Goal: Check status

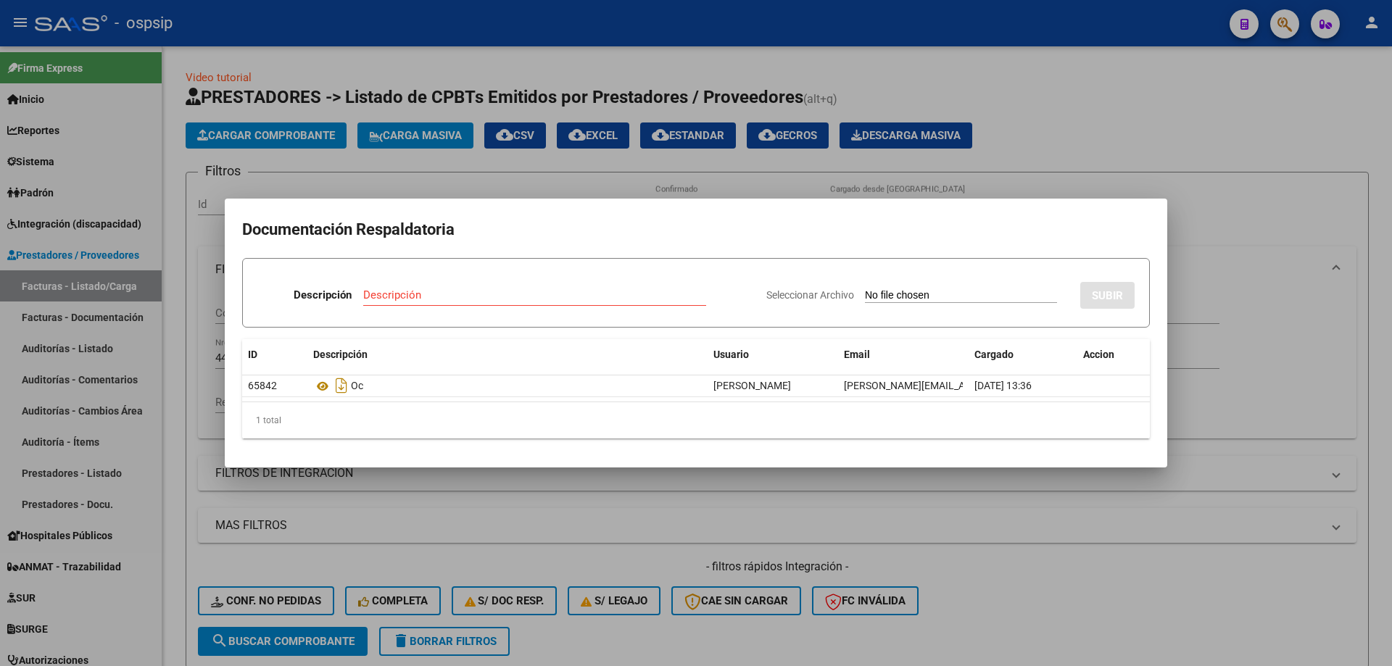
click at [1011, 104] on div at bounding box center [696, 333] width 1392 height 666
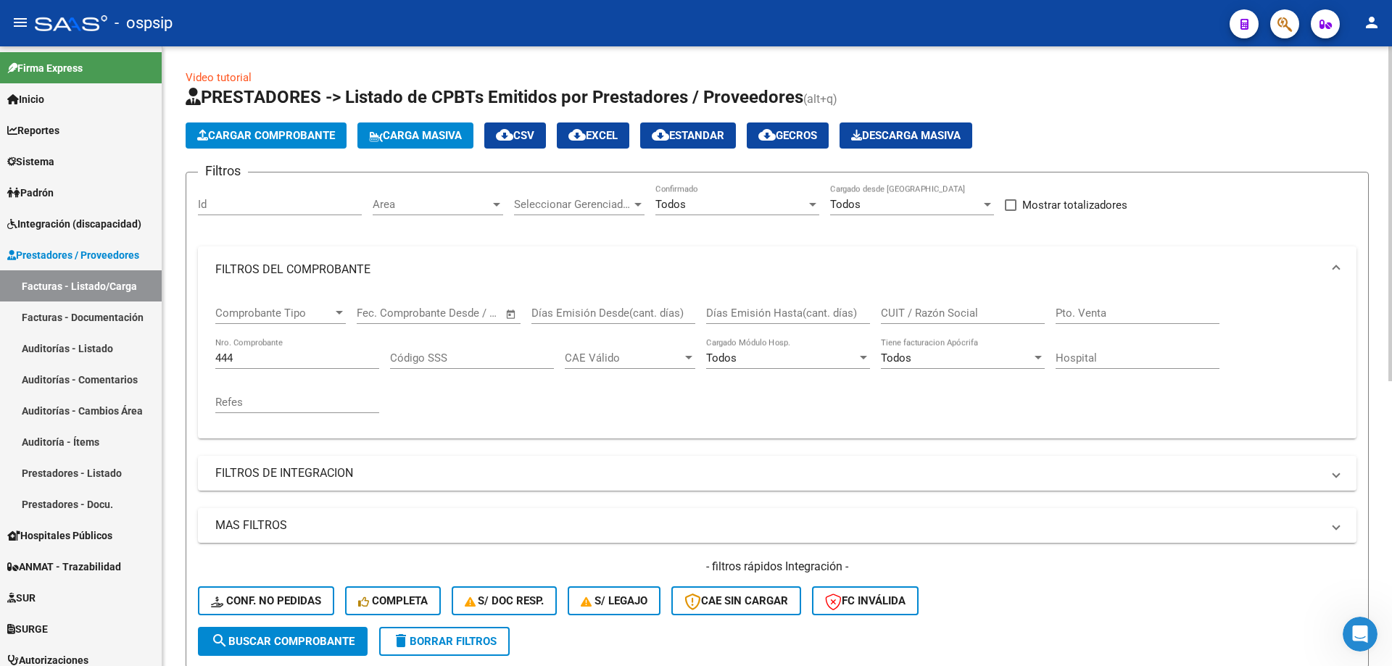
drag, startPoint x: 254, startPoint y: 365, endPoint x: 194, endPoint y: 365, distance: 60.2
click at [194, 365] on form "Filtros Id Area Area Seleccionar Gerenciador Seleccionar Gerenciador Todos Conf…" at bounding box center [777, 420] width 1183 height 497
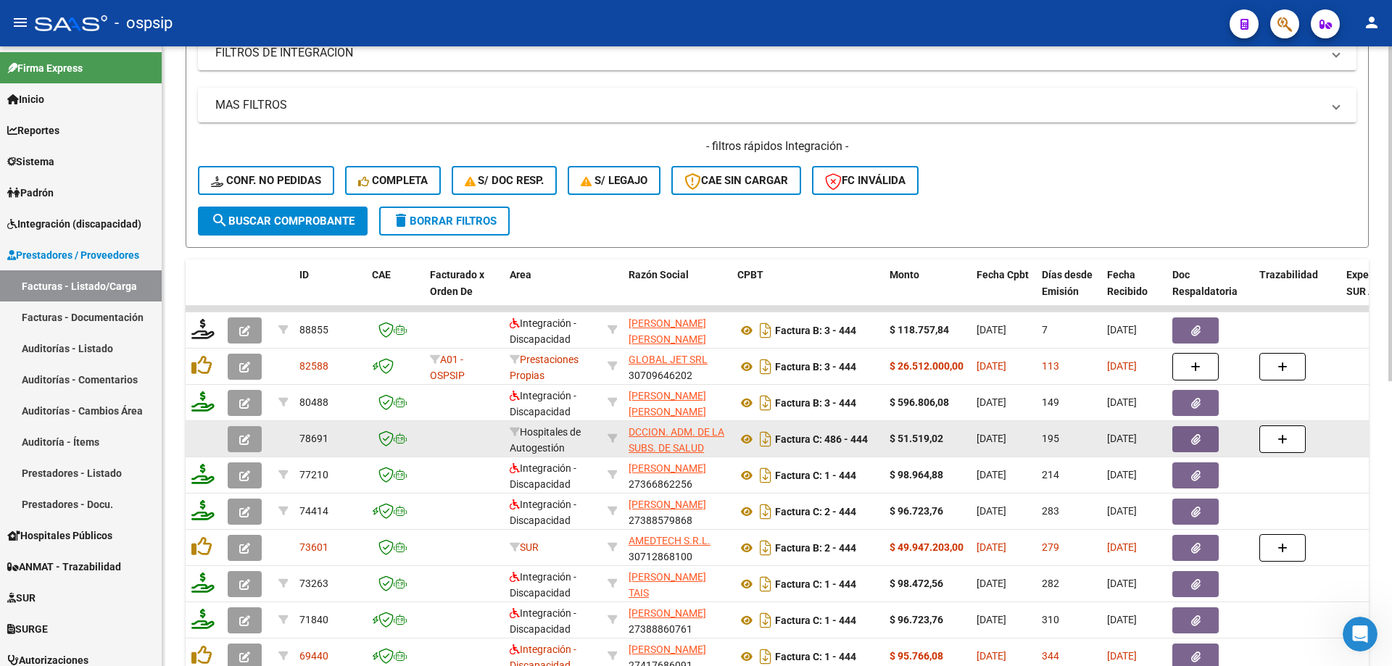
scroll to position [238, 0]
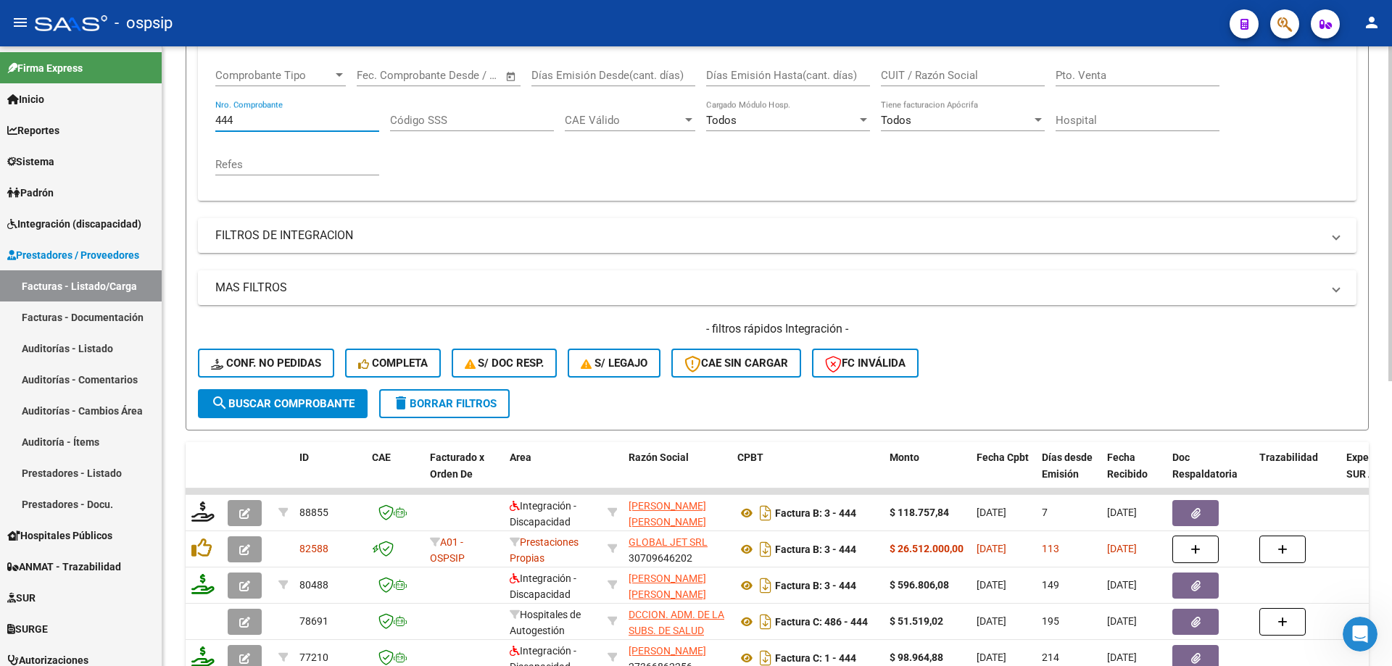
click at [259, 119] on input "444" at bounding box center [297, 120] width 164 height 13
type input "4"
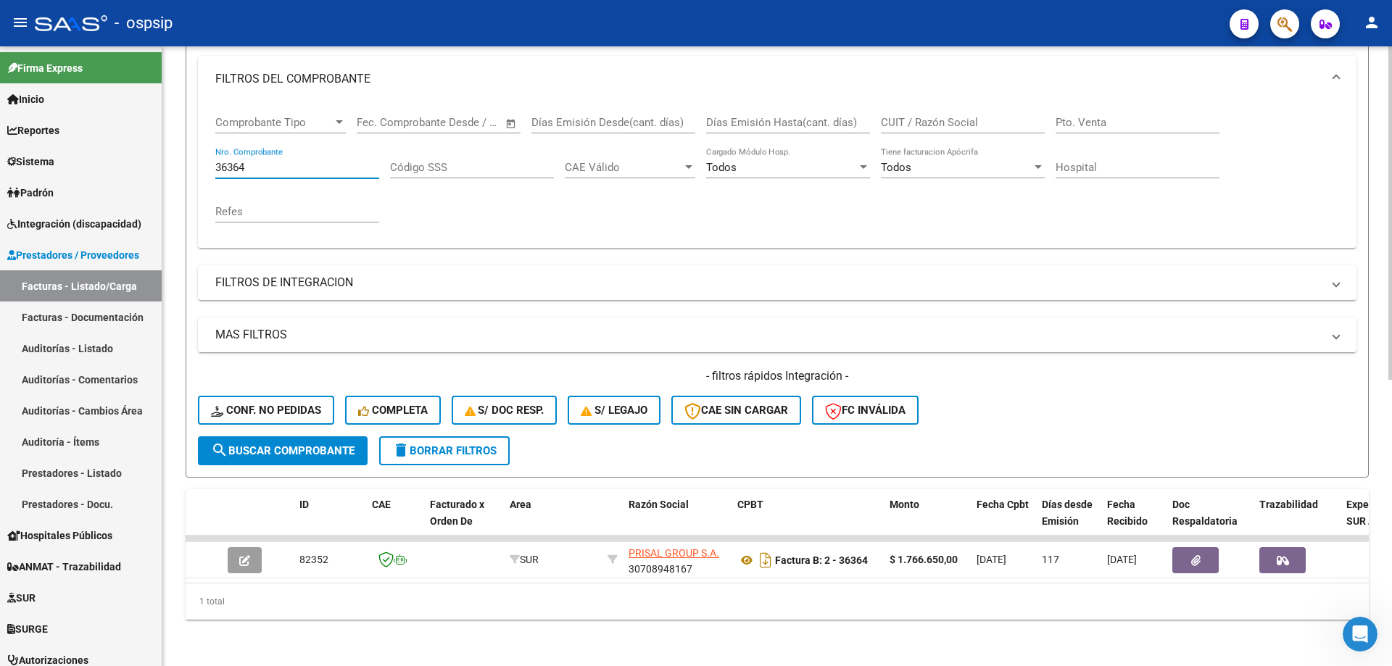
scroll to position [202, 0]
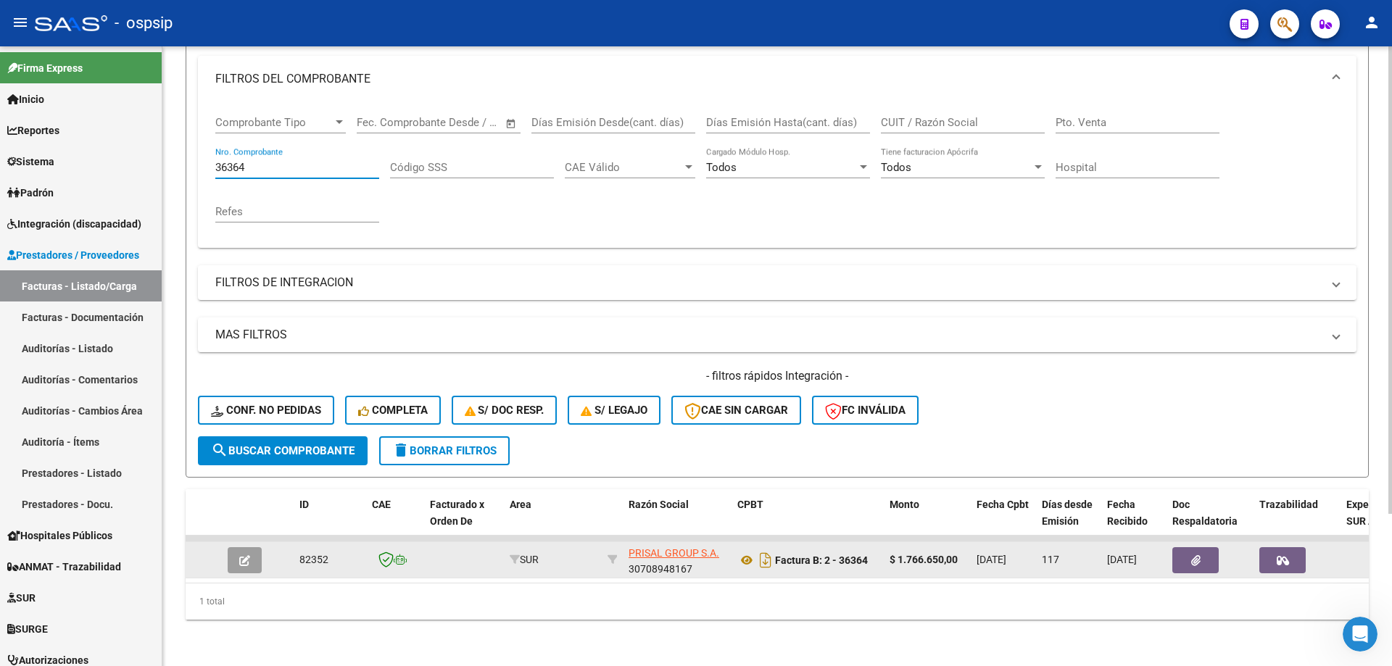
type input "36364"
click at [1271, 553] on button "button" at bounding box center [1282, 560] width 46 height 26
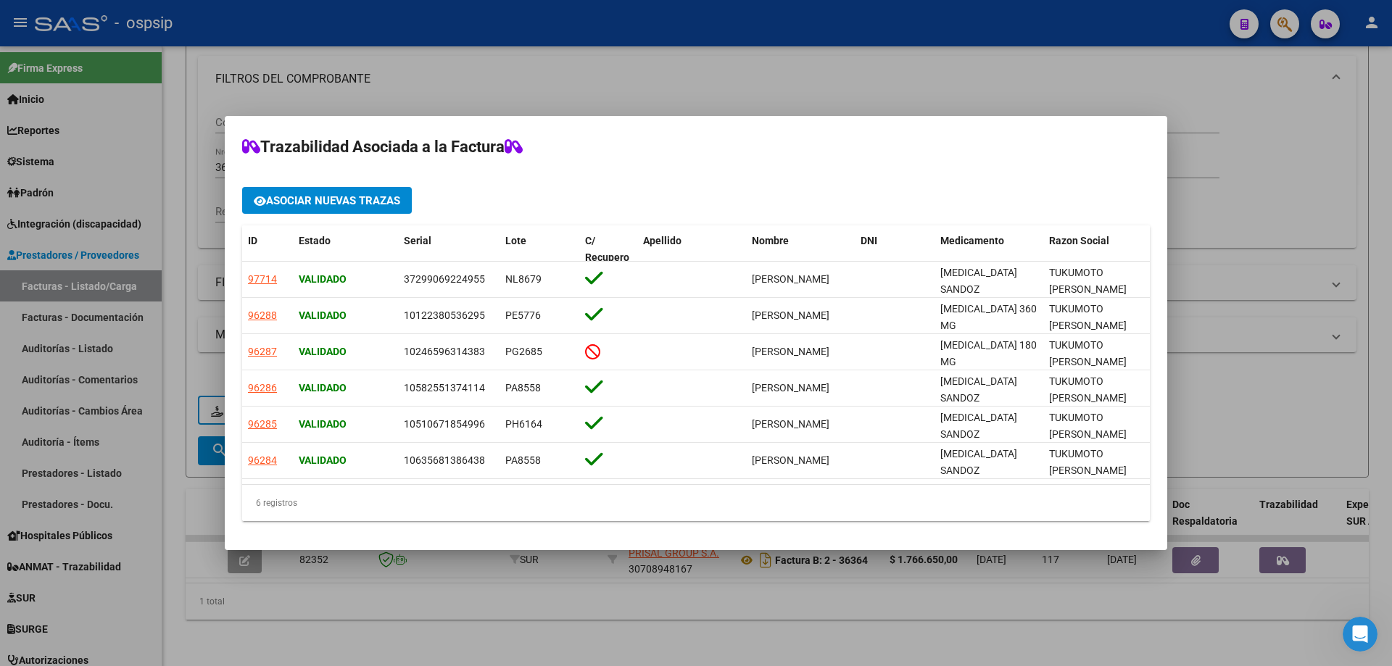
drag, startPoint x: 508, startPoint y: 479, endPoint x: 335, endPoint y: 484, distance: 173.4
click at [335, 484] on datatable-body "97714 Validado 37299069224955 NL8679 [PERSON_NAME] [MEDICAL_DATA] SANDOZ TUKUMO…" at bounding box center [696, 373] width 908 height 223
click at [856, 611] on div at bounding box center [696, 333] width 1392 height 666
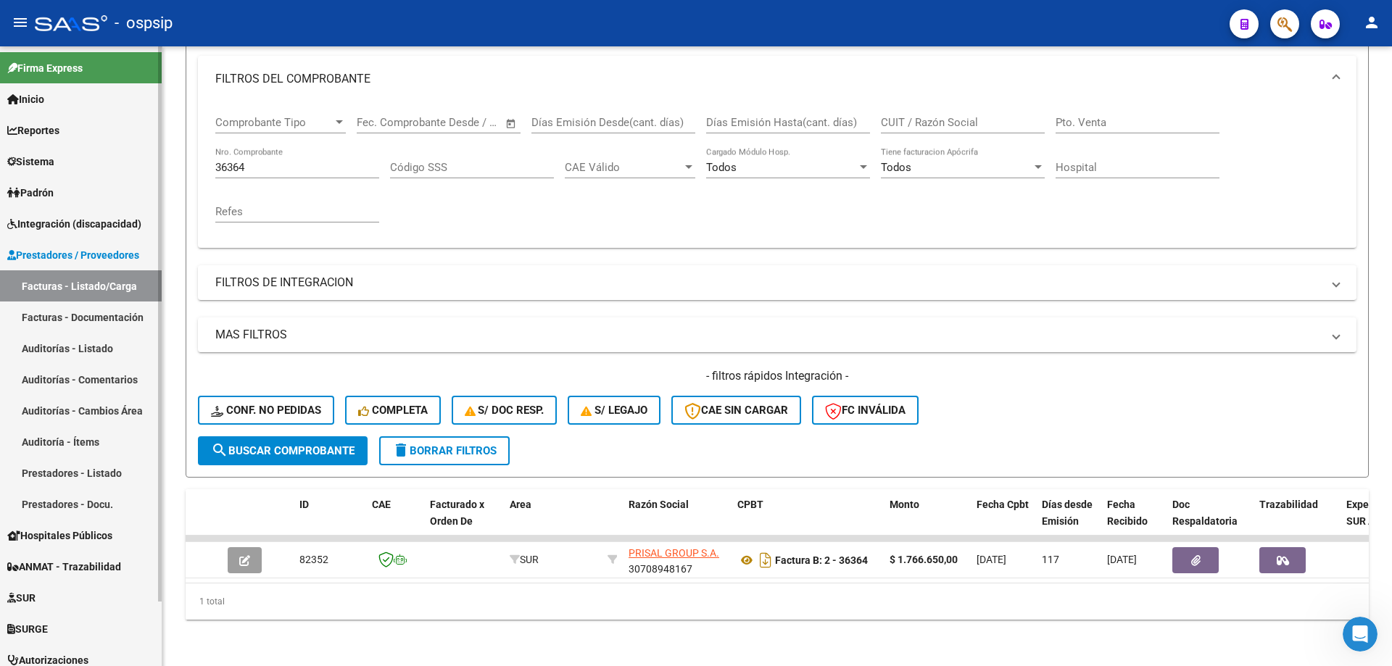
scroll to position [72, 0]
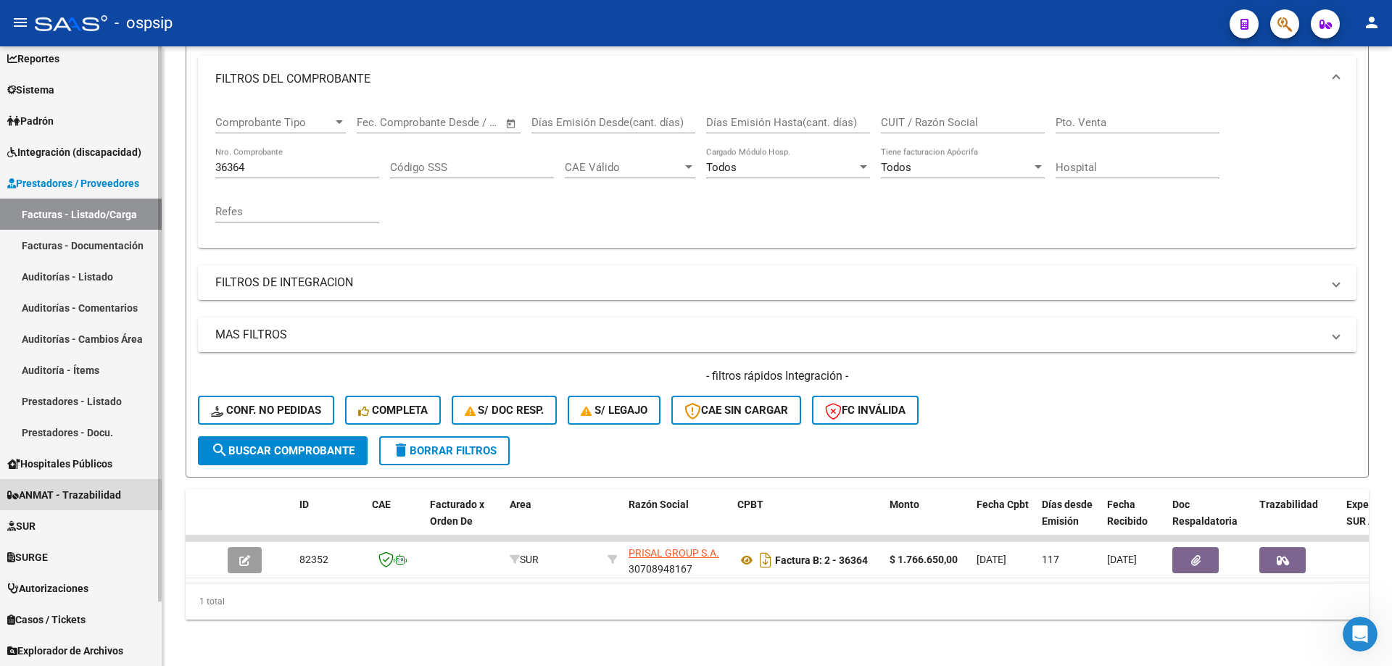
click at [100, 493] on span "ANMAT - Trazabilidad" at bounding box center [64, 495] width 114 height 16
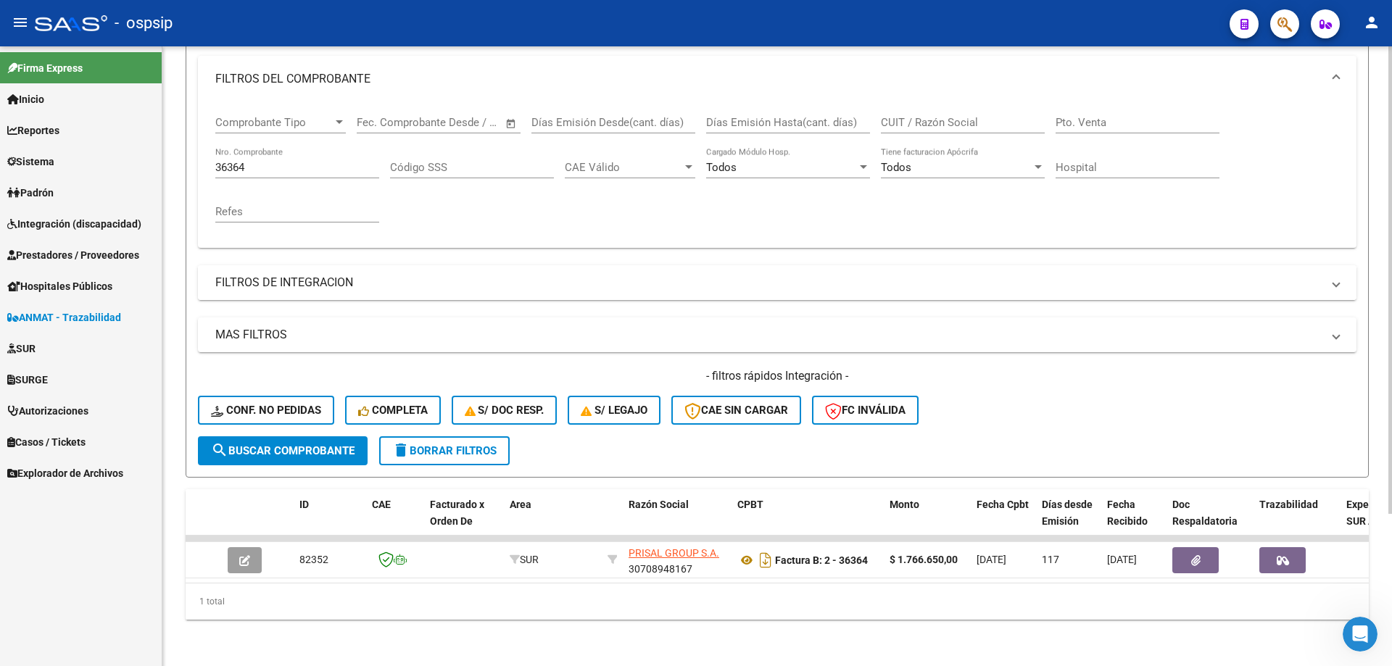
scroll to position [0, 0]
click at [62, 317] on span "ANMAT - Trazabilidad" at bounding box center [64, 318] width 114 height 16
click at [61, 313] on span "ANMAT - Trazabilidad" at bounding box center [64, 318] width 114 height 16
click at [68, 315] on span "ANMAT - Trazabilidad" at bounding box center [64, 318] width 114 height 16
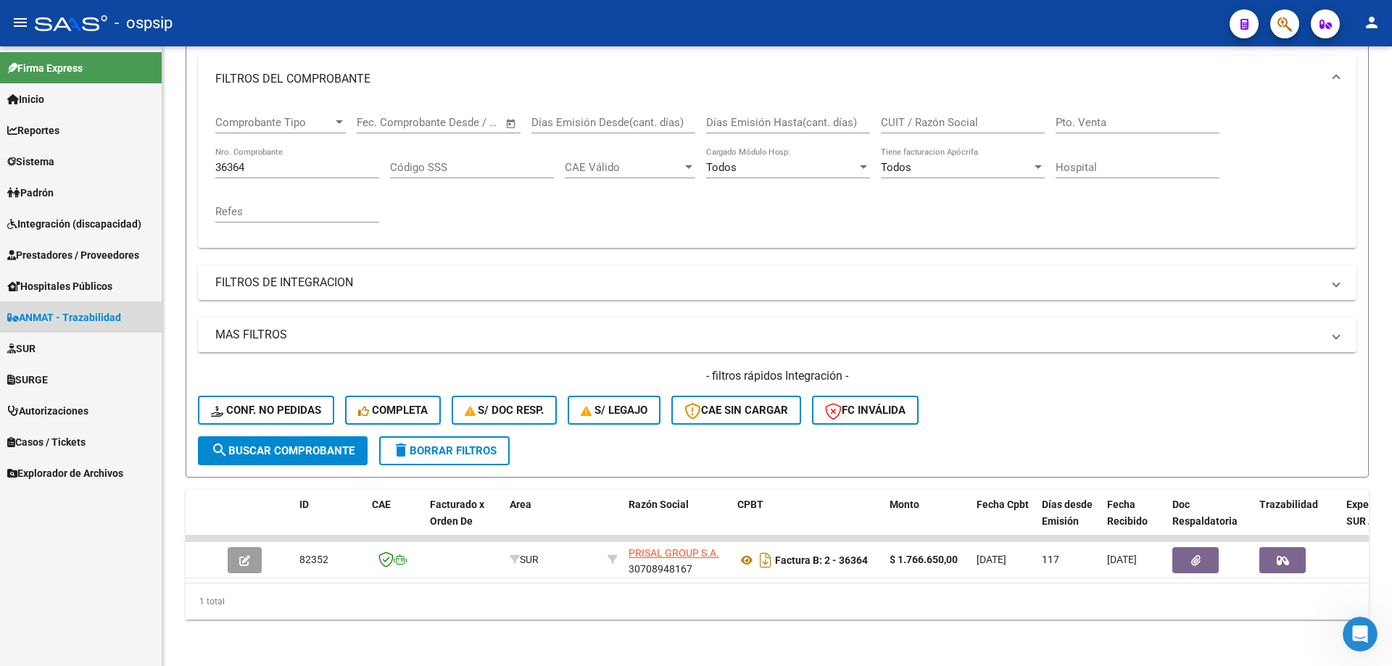
click at [68, 315] on span "ANMAT - Trazabilidad" at bounding box center [64, 318] width 114 height 16
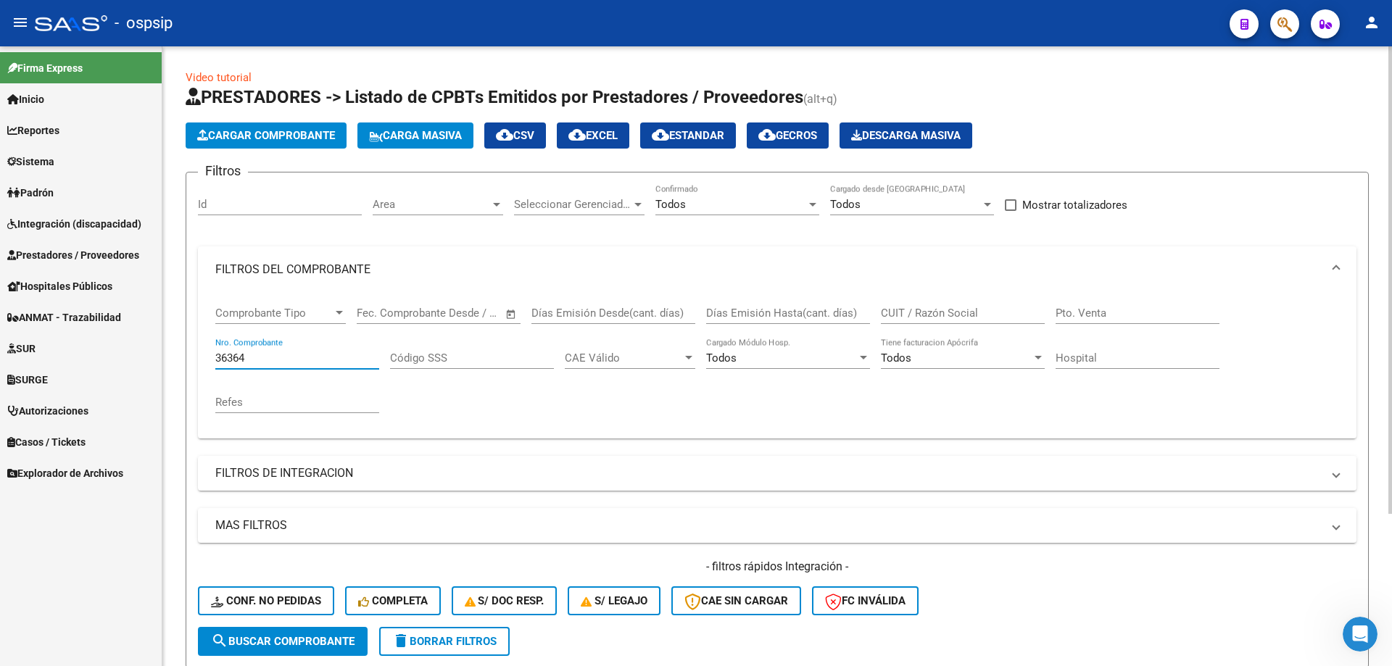
drag, startPoint x: 322, startPoint y: 357, endPoint x: 38, endPoint y: 325, distance: 285.3
click at [315, 357] on input "36364" at bounding box center [297, 358] width 164 height 13
click at [52, 322] on span "ANMAT - Trazabilidad" at bounding box center [64, 318] width 114 height 16
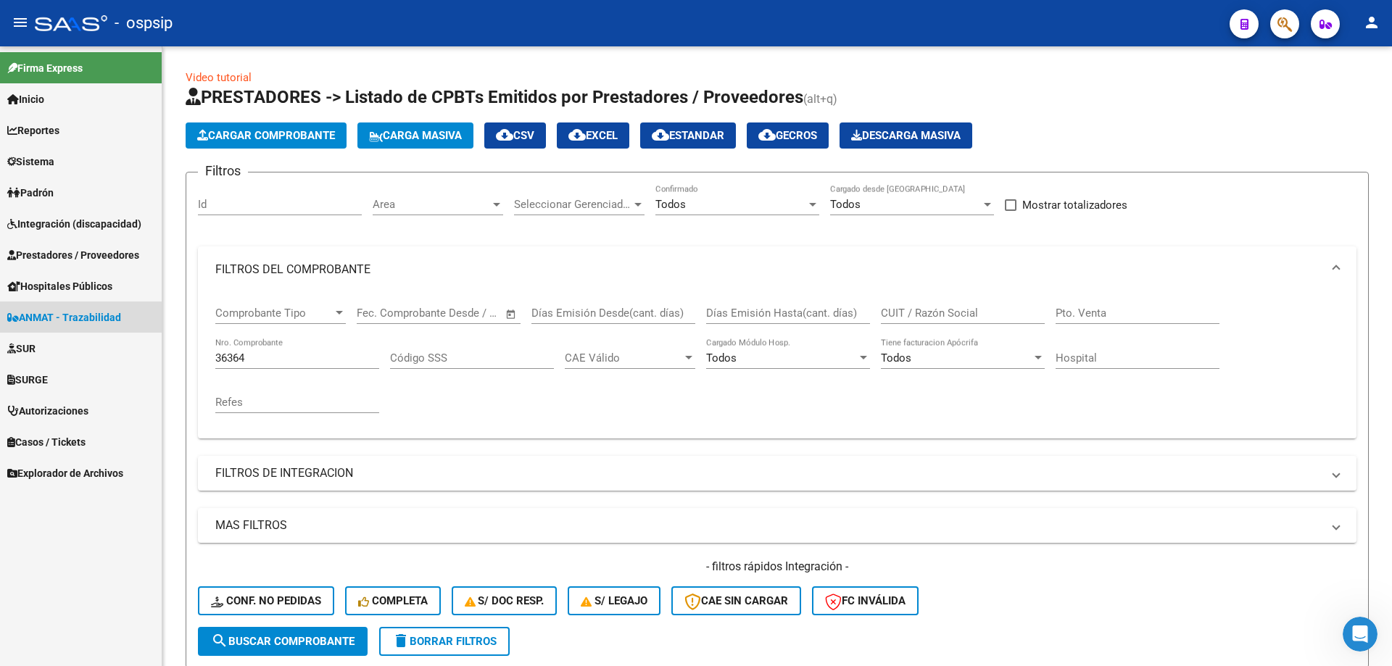
click at [52, 322] on span "ANMAT - Trazabilidad" at bounding box center [64, 318] width 114 height 16
click at [55, 320] on span "ANMAT - Trazabilidad" at bounding box center [64, 318] width 114 height 16
click at [70, 310] on span "ANMAT - Trazabilidad" at bounding box center [64, 318] width 114 height 16
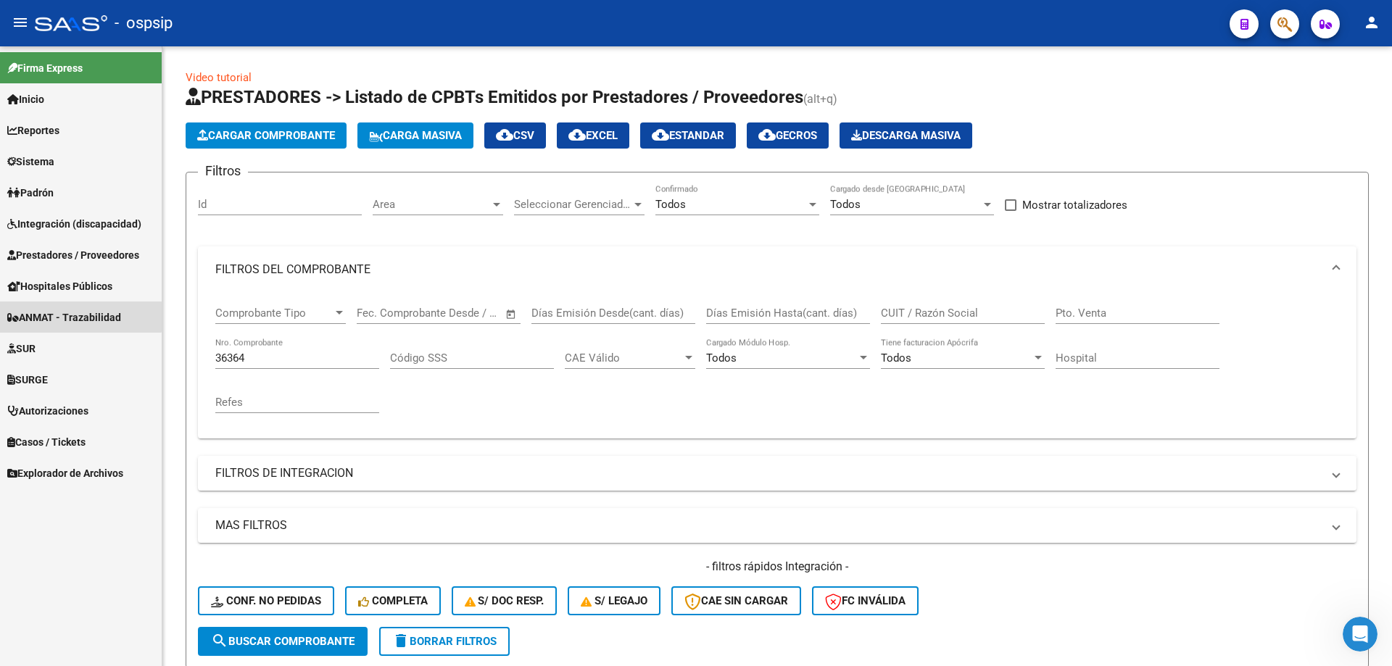
click at [70, 310] on span "ANMAT - Trazabilidad" at bounding box center [64, 318] width 114 height 16
click at [69, 316] on span "ANMAT - Trazabilidad" at bounding box center [64, 318] width 114 height 16
click at [70, 316] on span "ANMAT - Trazabilidad" at bounding box center [64, 318] width 114 height 16
click at [52, 349] on link "SUR" at bounding box center [81, 348] width 162 height 31
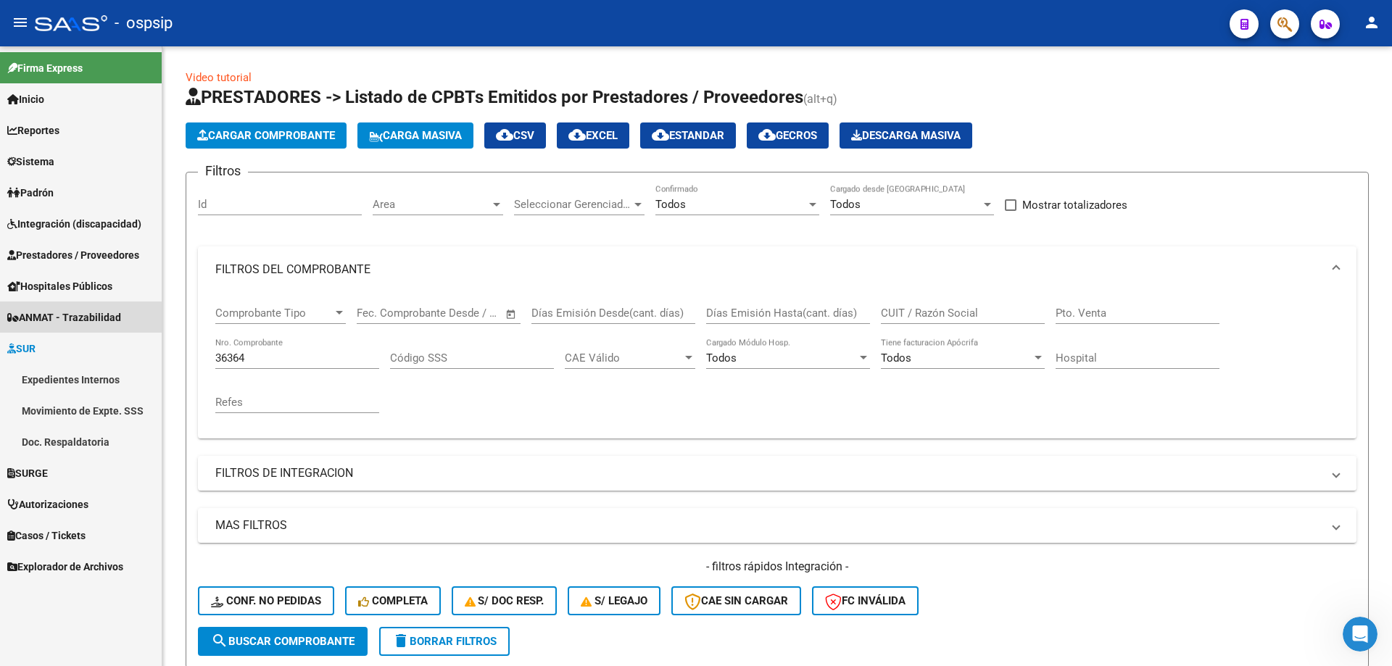
click at [98, 322] on span "ANMAT - Trazabilidad" at bounding box center [64, 318] width 114 height 16
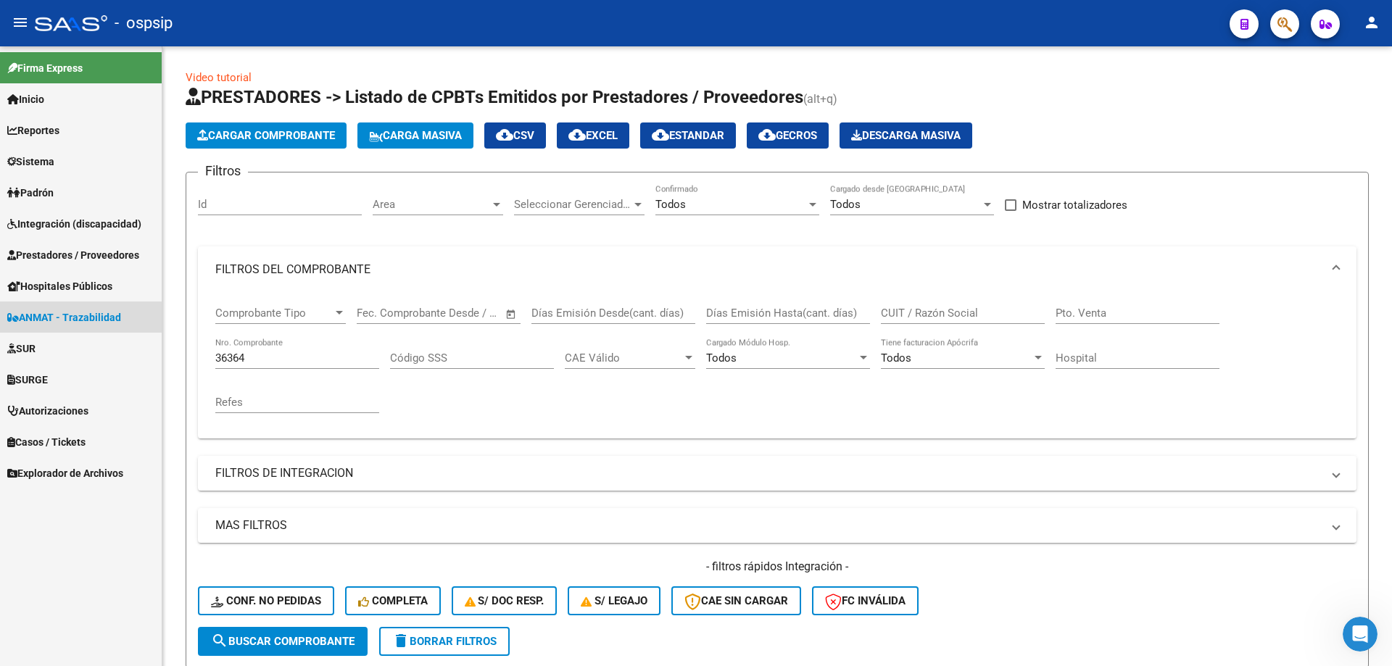
click at [101, 318] on span "ANMAT - Trazabilidad" at bounding box center [64, 318] width 114 height 16
click at [83, 383] on link "SURGE" at bounding box center [81, 379] width 162 height 31
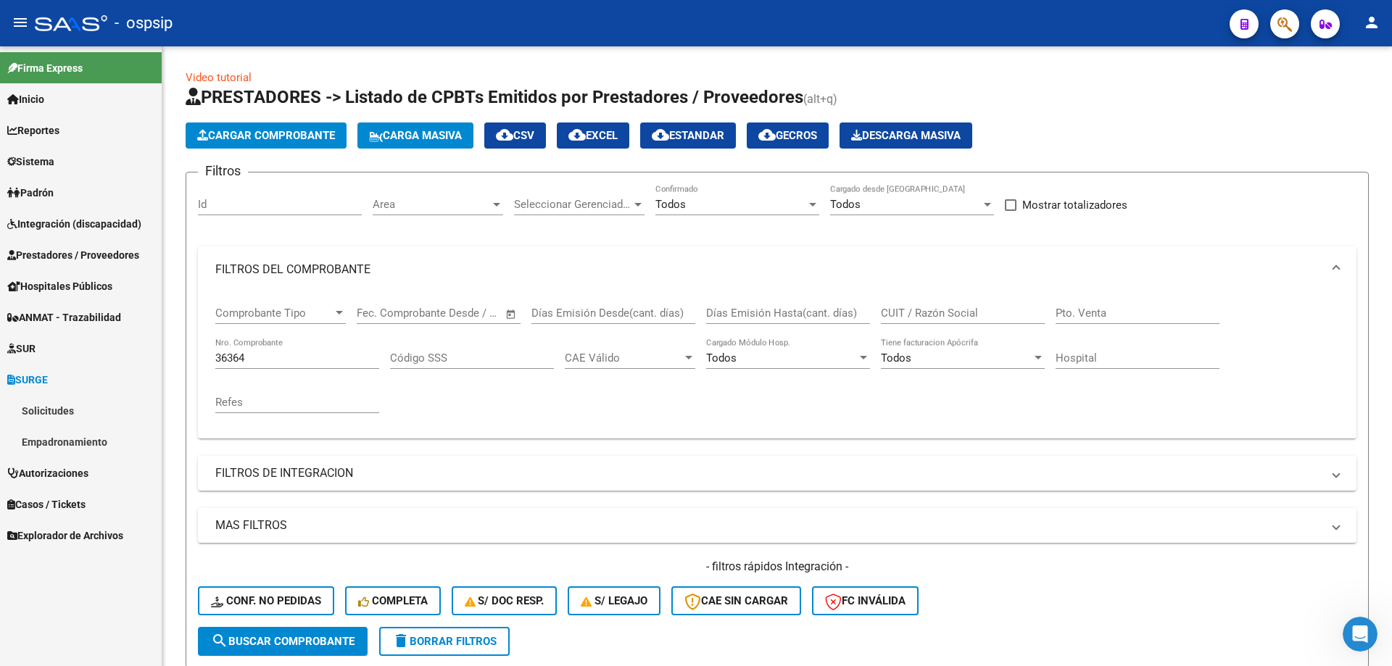
click at [100, 313] on span "ANMAT - Trazabilidad" at bounding box center [64, 318] width 114 height 16
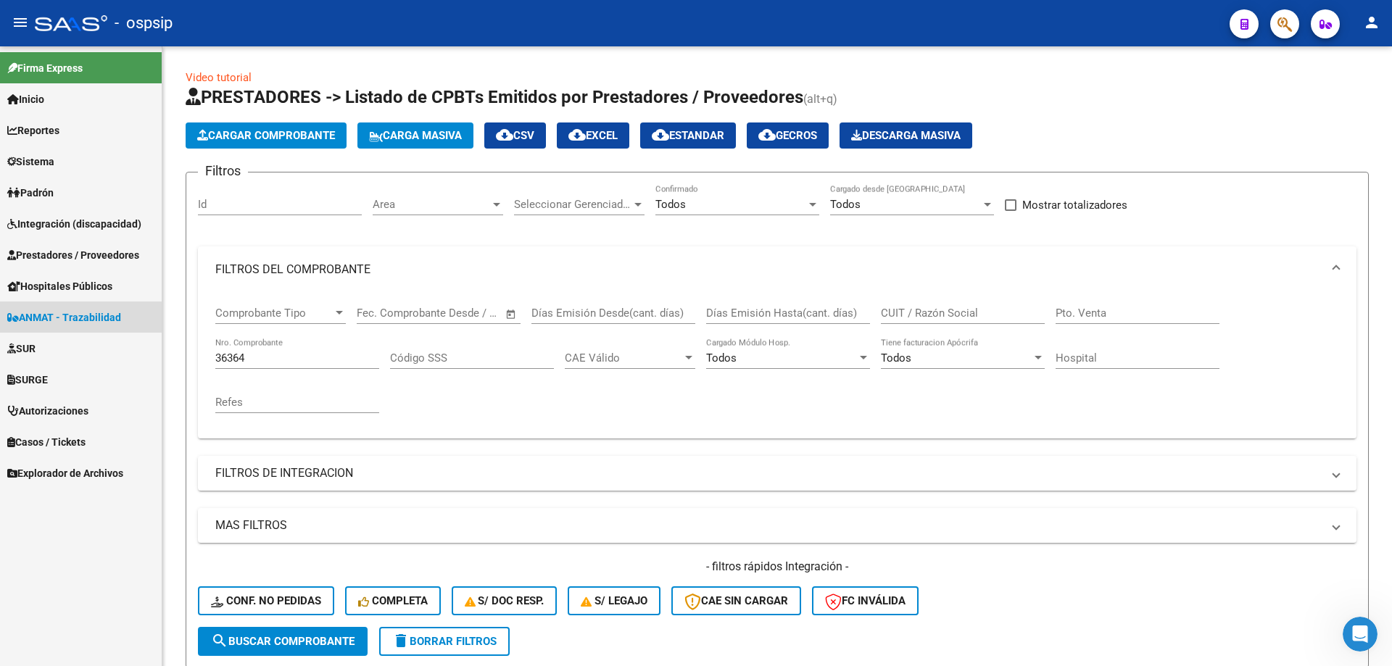
click at [100, 313] on span "ANMAT - Trazabilidad" at bounding box center [64, 318] width 114 height 16
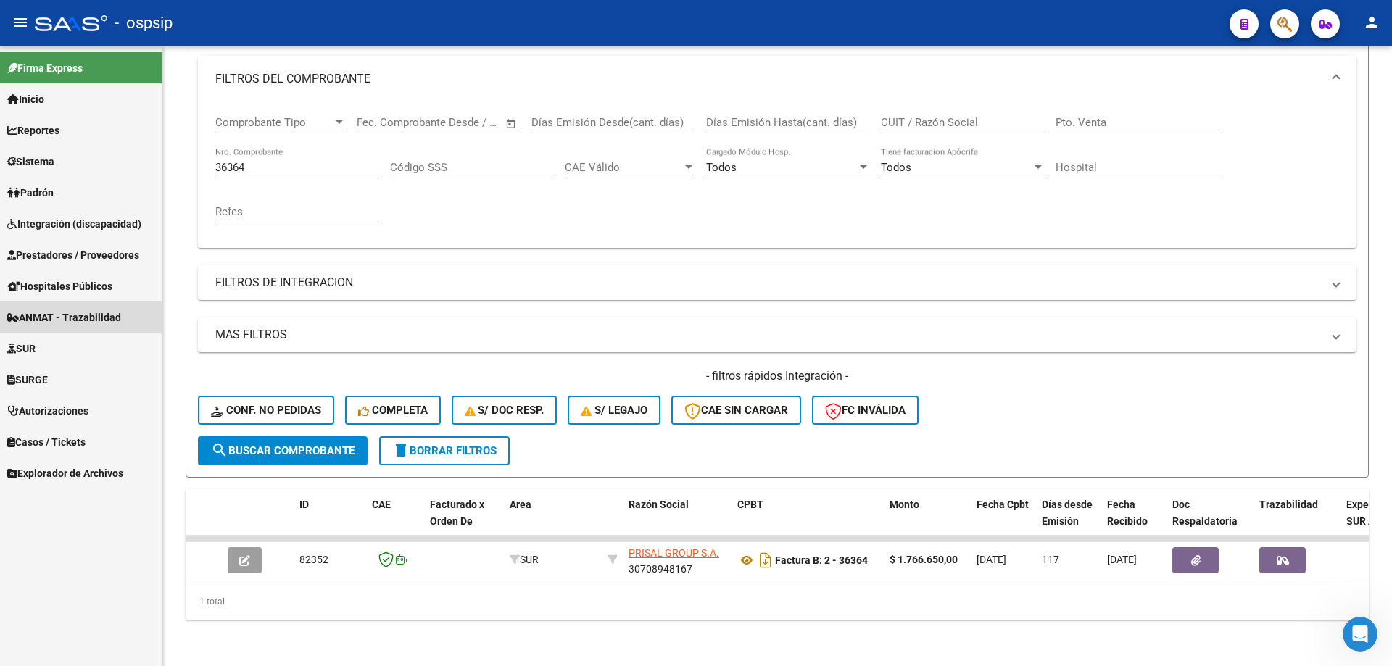
click at [62, 317] on span "ANMAT - Trazabilidad" at bounding box center [64, 318] width 114 height 16
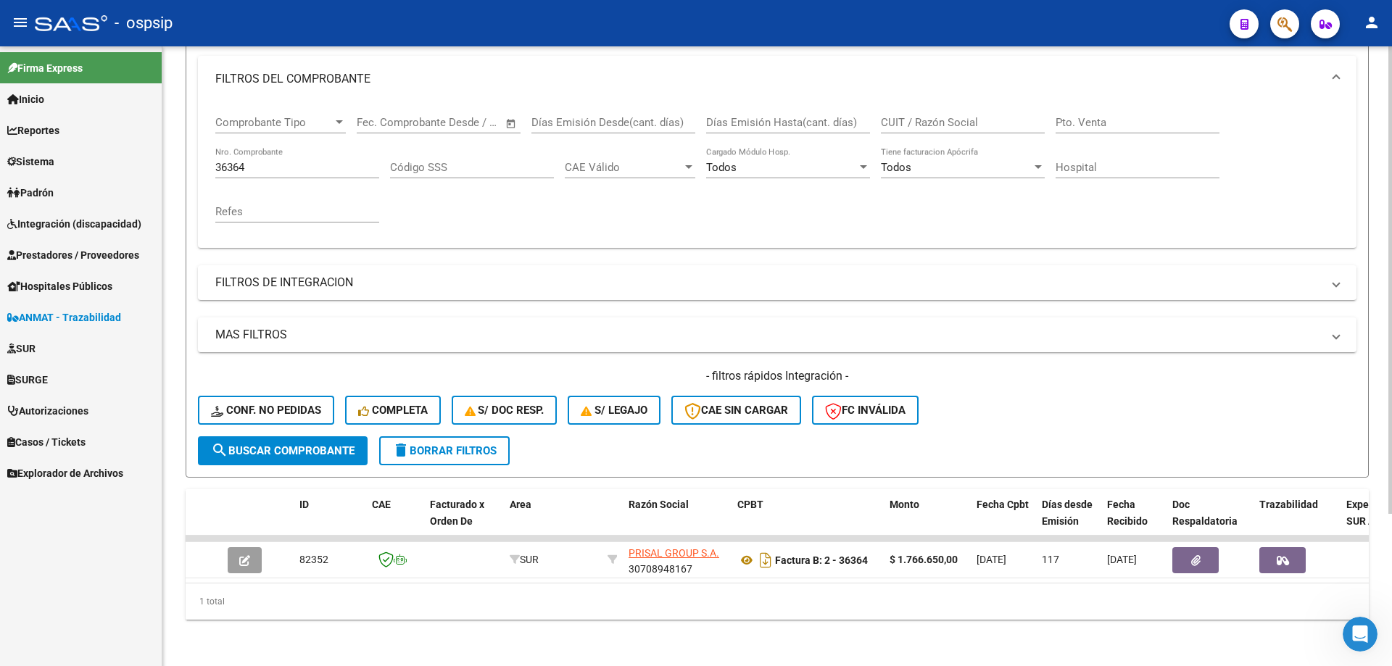
click at [650, 297] on div "Filtros Id Area Area Seleccionar Gerenciador Seleccionar Gerenciador Todos Conf…" at bounding box center [777, 214] width 1159 height 443
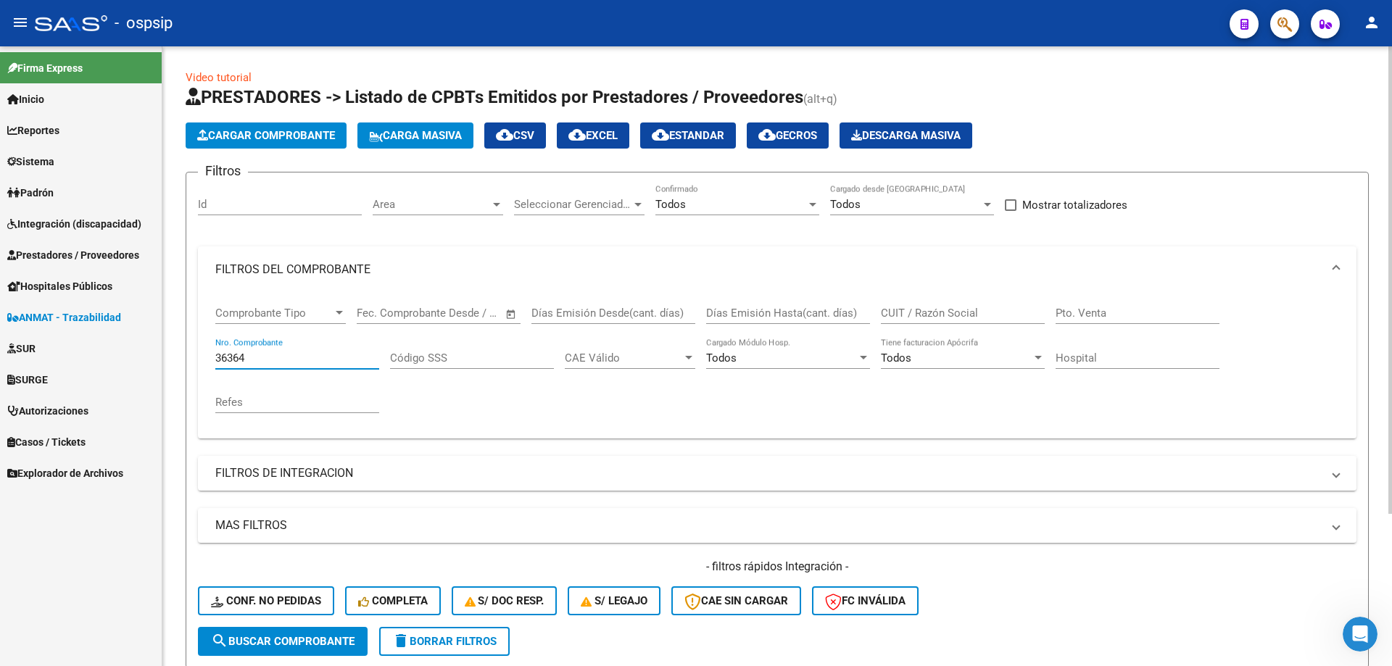
click at [270, 360] on input "36364" at bounding box center [297, 358] width 164 height 13
